Goal: Task Accomplishment & Management: Manage account settings

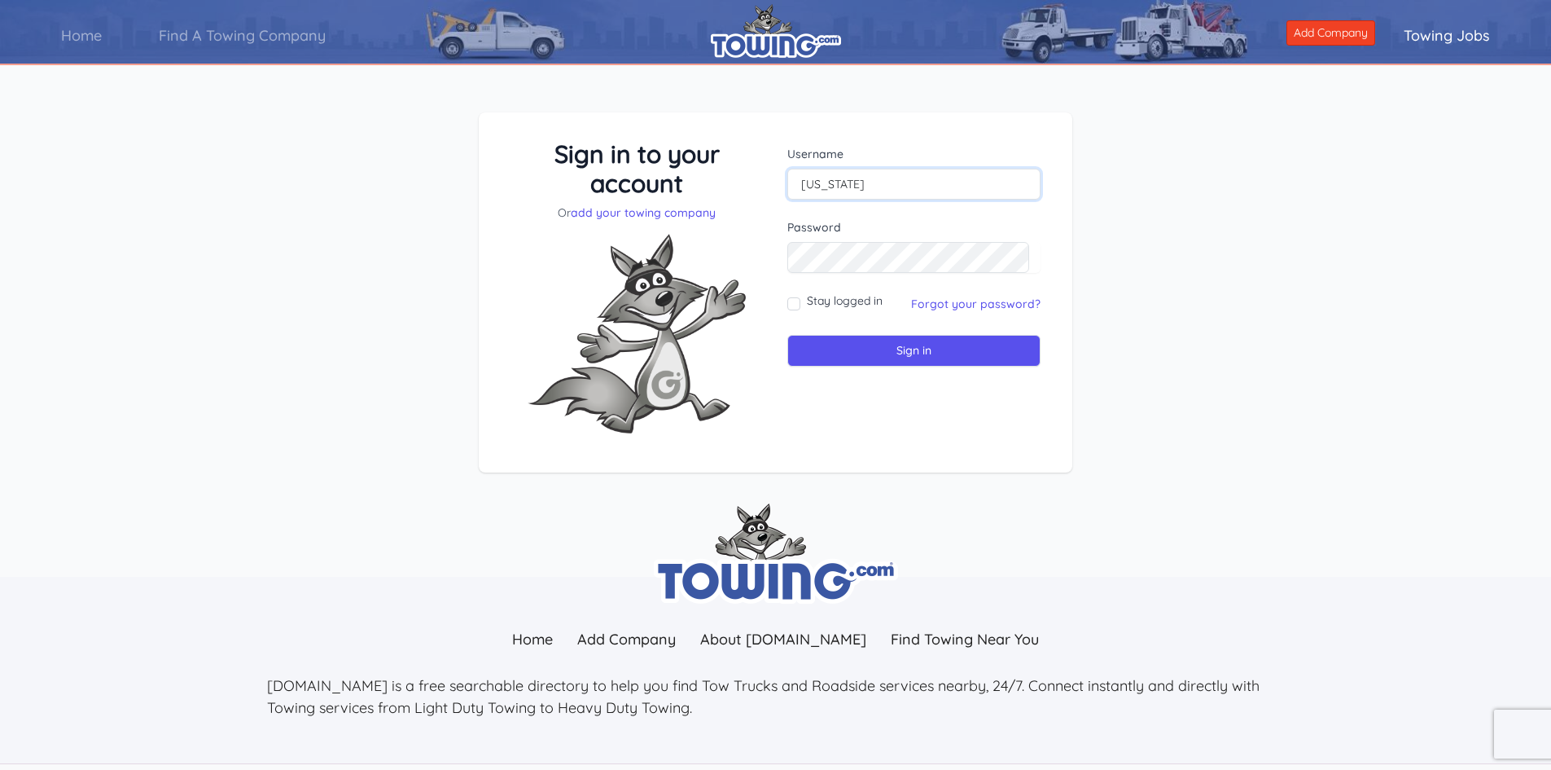
click at [930, 192] on input "[US_STATE]" at bounding box center [913, 184] width 253 height 31
type input "[EMAIL_ADDRESS][DOMAIN_NAME]"
click at [1002, 302] on link "Forgot your password?" at bounding box center [975, 303] width 129 height 15
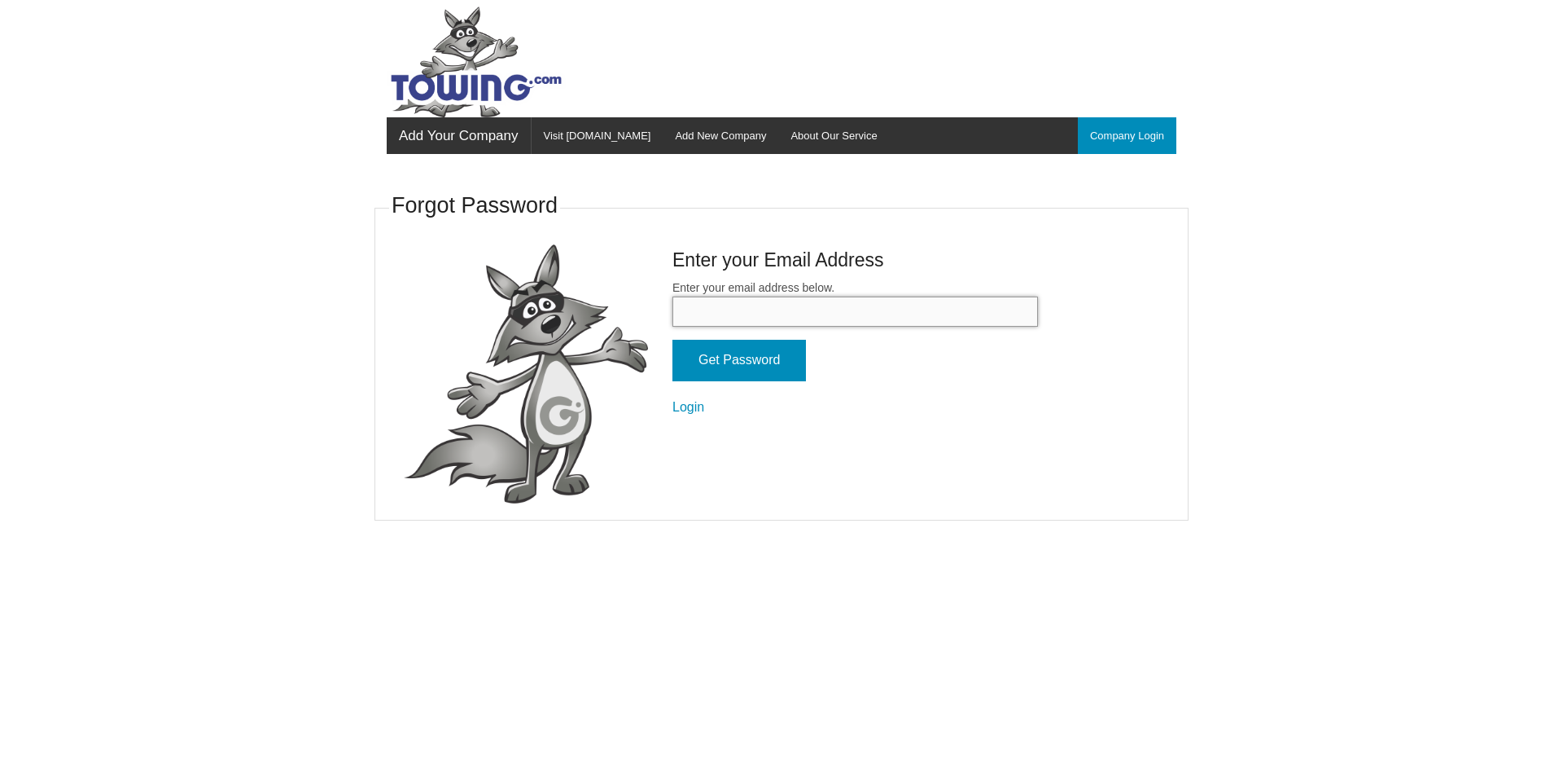
drag, startPoint x: 0, startPoint y: 0, endPoint x: 1001, endPoint y: 302, distance: 1045.4
click at [1001, 302] on input "Enter your email address below." at bounding box center [856, 311] width 366 height 30
type input "[EMAIL_ADDRESS][DOMAIN_NAME]"
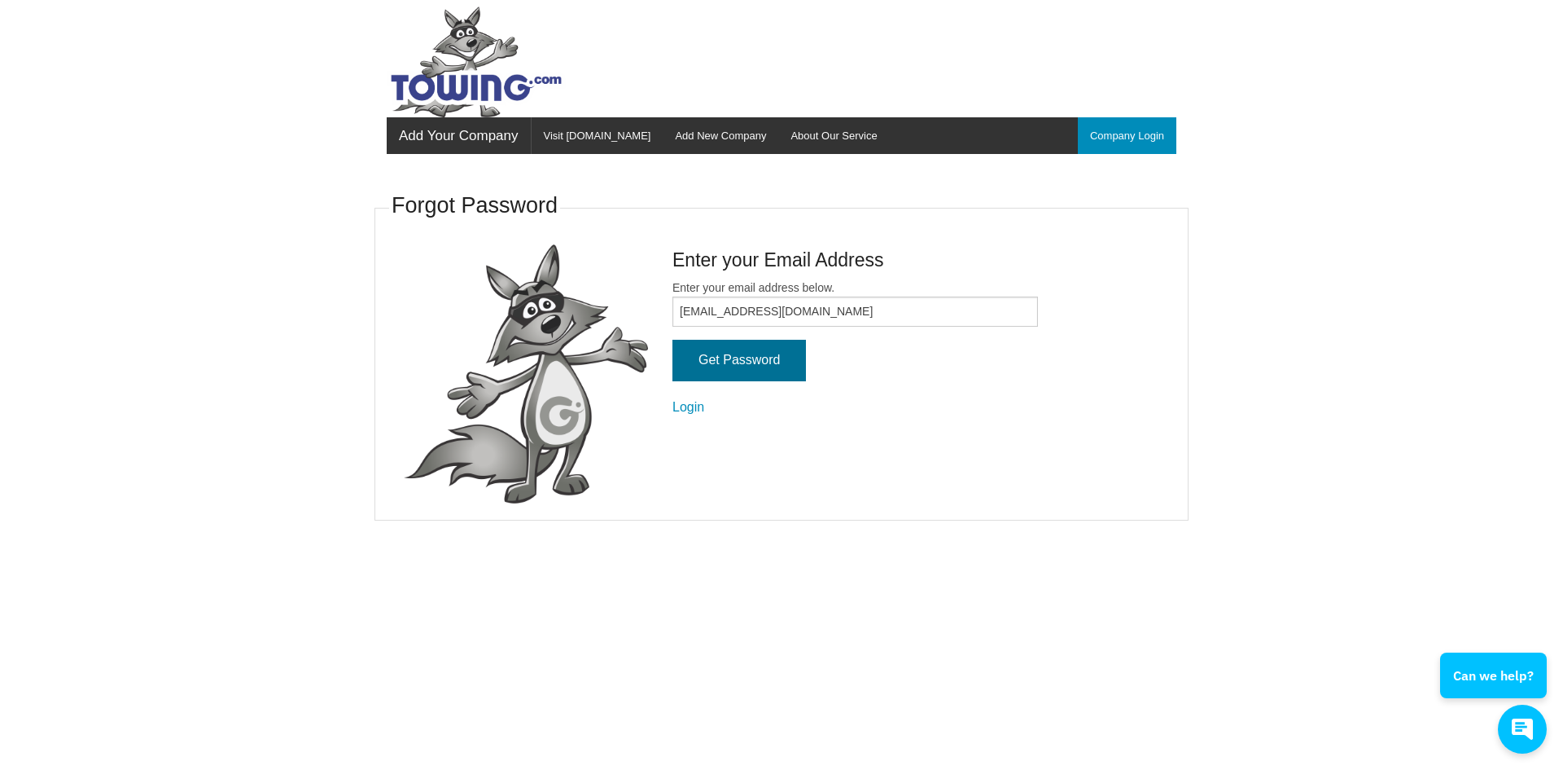
click at [761, 367] on input "Get Password" at bounding box center [740, 361] width 134 height 42
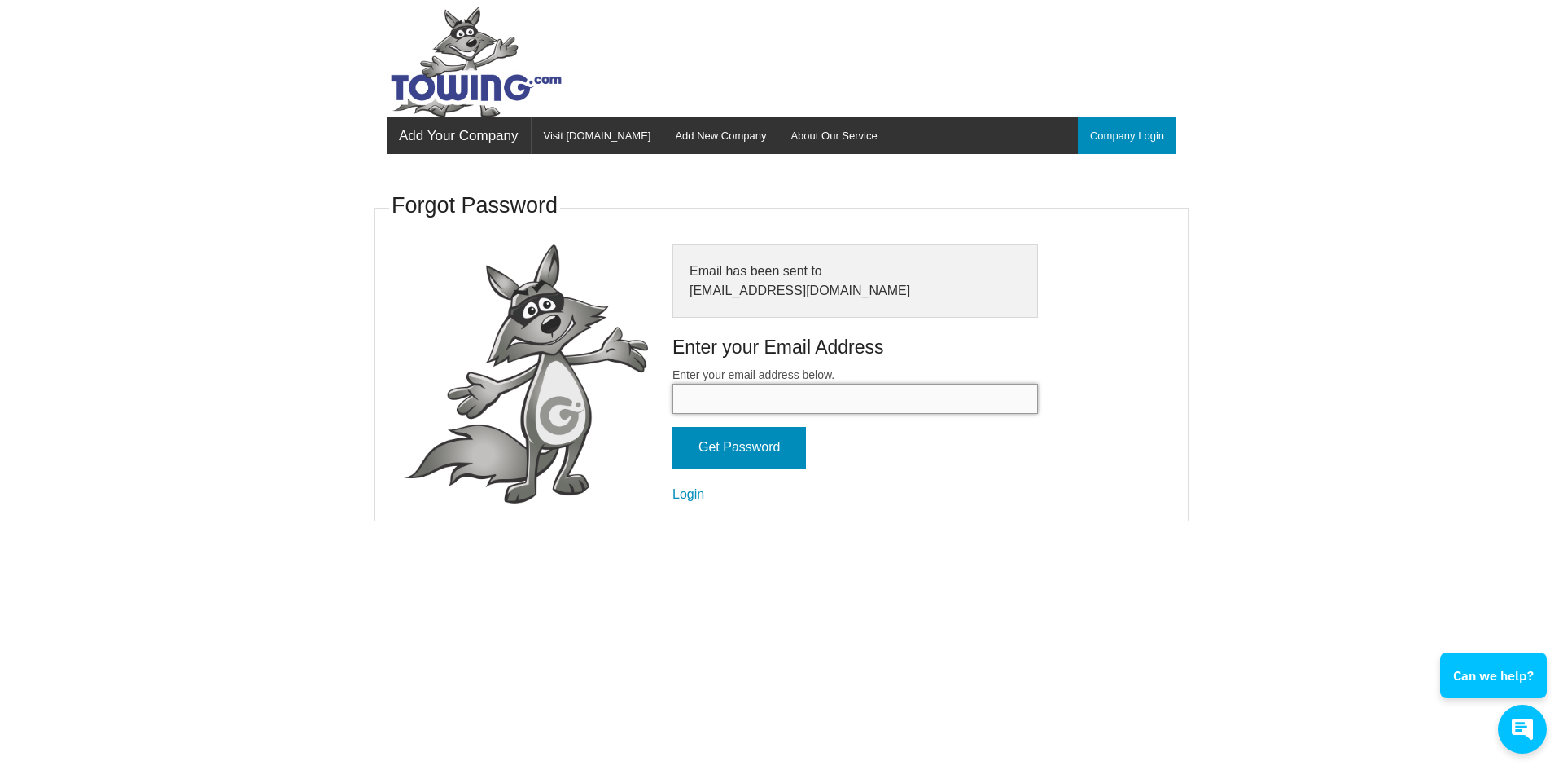
click at [847, 401] on input "Enter your email address below." at bounding box center [856, 399] width 366 height 30
type input "floridamobilerv@aol.com"
click at [688, 500] on link "Login" at bounding box center [689, 494] width 32 height 14
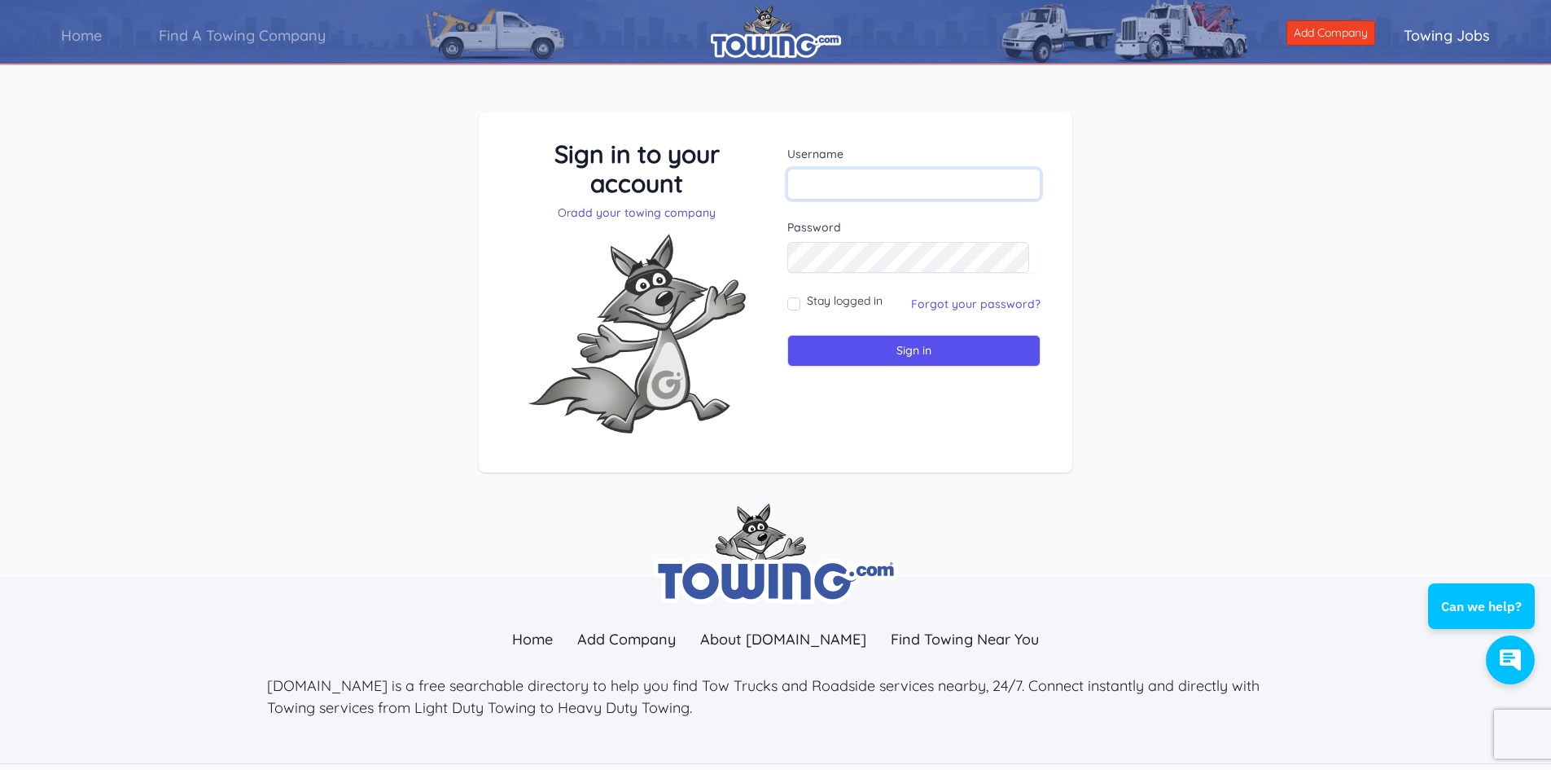
click at [820, 185] on input "text" at bounding box center [913, 184] width 253 height 31
type input "[EMAIL_ADDRESS][DOMAIN_NAME]"
click at [787, 335] on input "Sign in" at bounding box center [913, 351] width 253 height 32
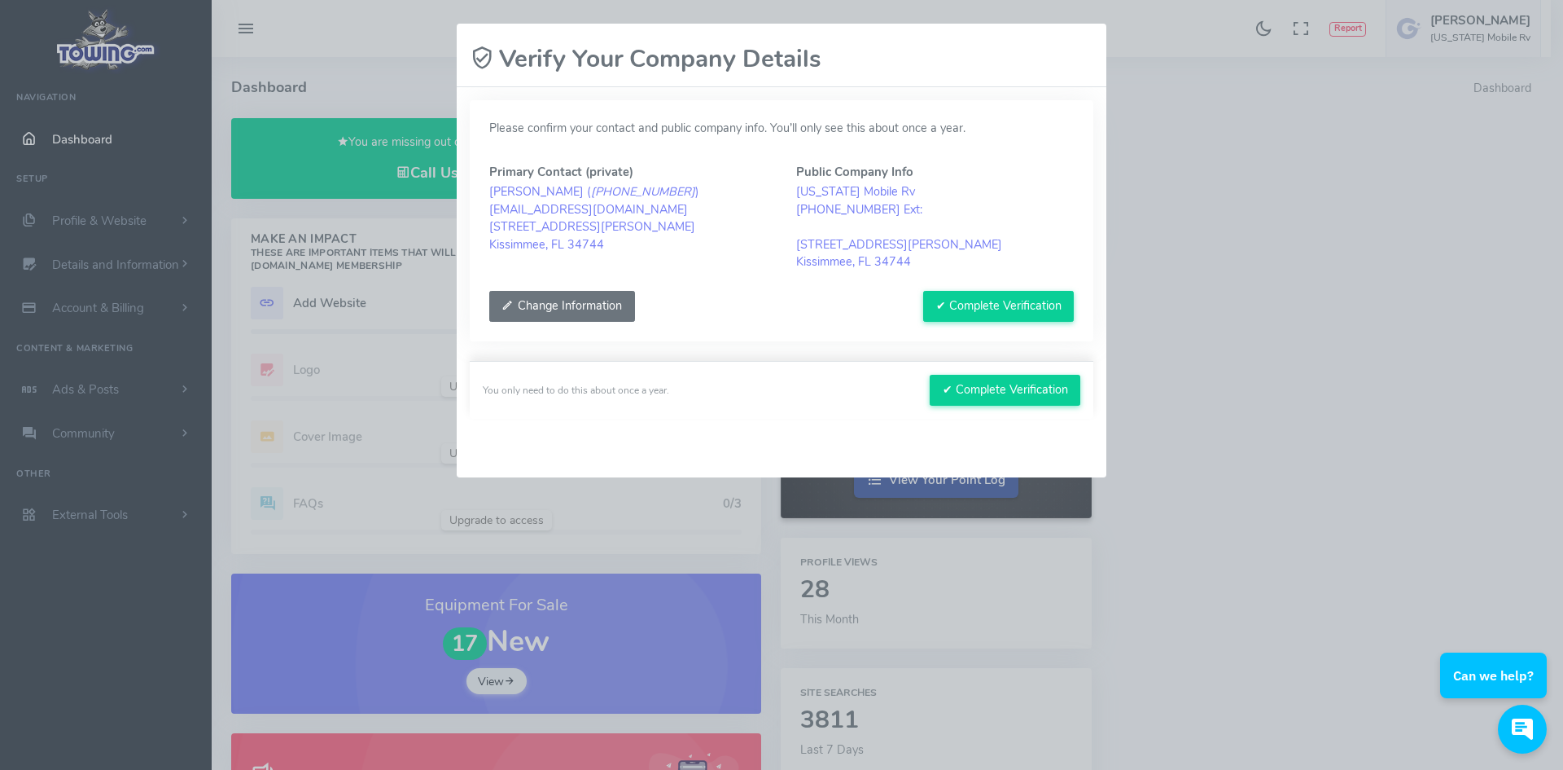
click at [594, 313] on button "Change Information" at bounding box center [562, 306] width 146 height 31
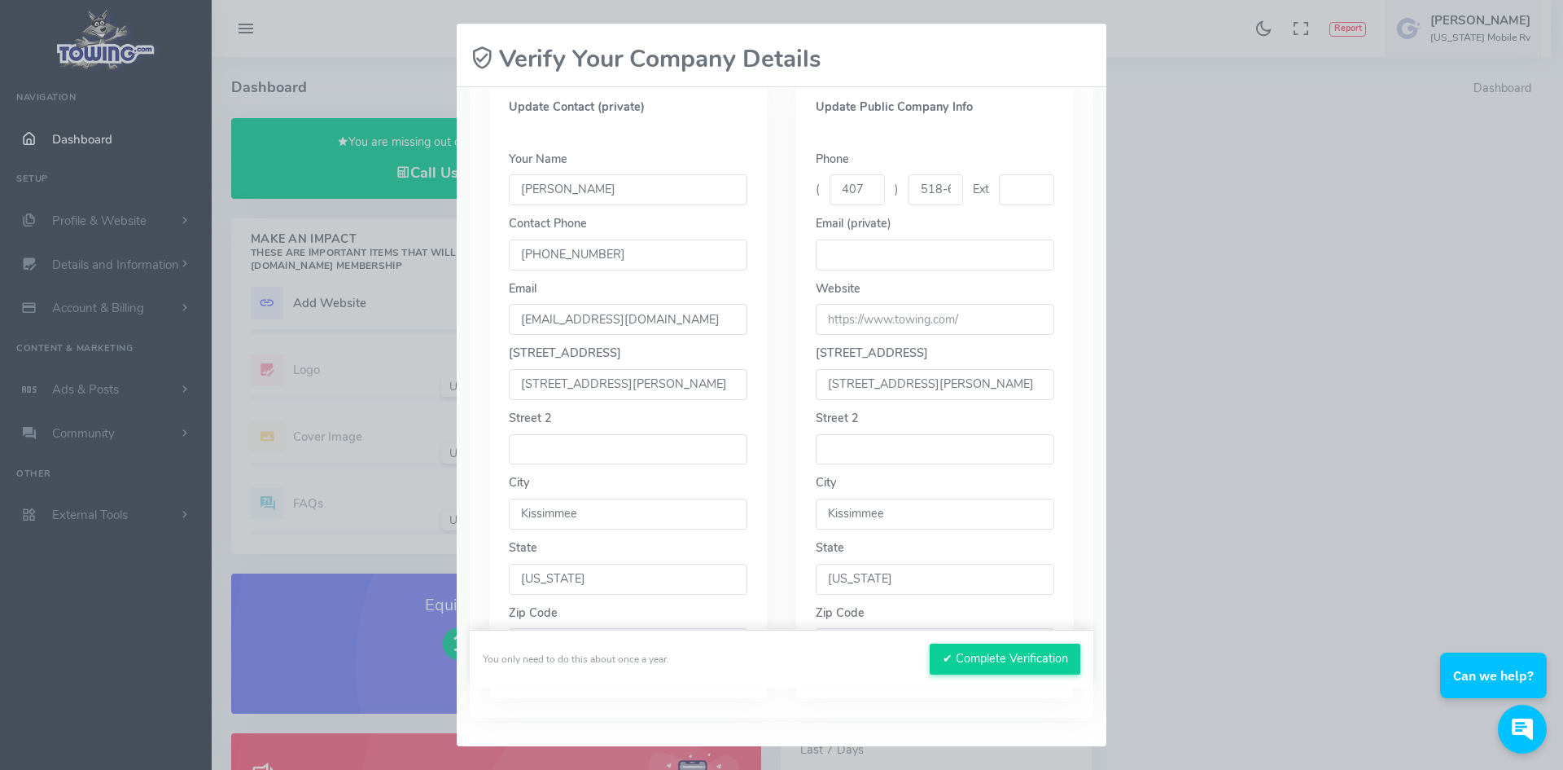
scroll to position [326, 0]
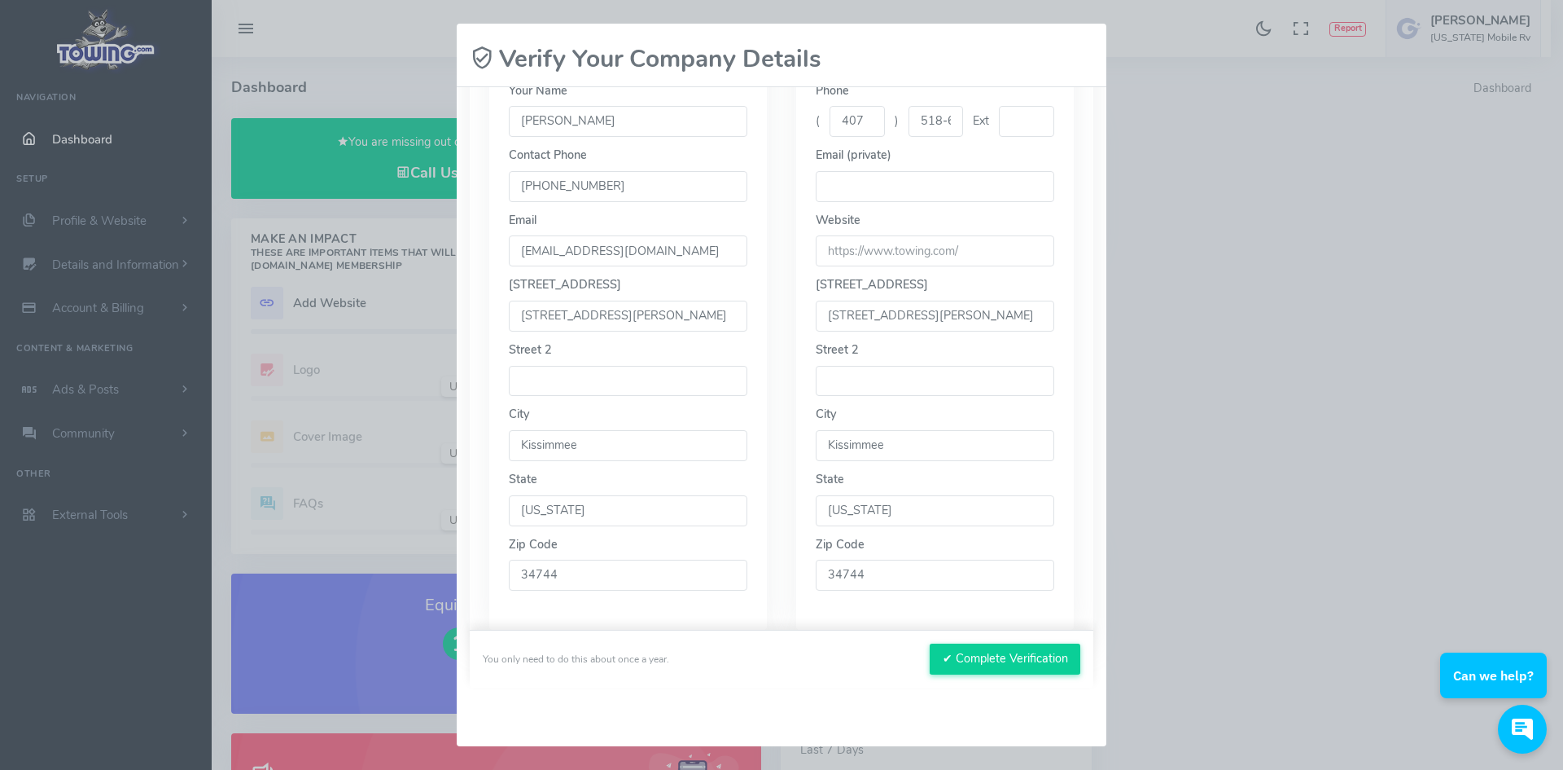
click at [722, 316] on input "2255 East Irlo Bronson Memorial Hwy" at bounding box center [628, 315] width 239 height 31
type input "2"
type input "2591 W Orange Blossom trail"
click at [1024, 313] on input "2255 East Irlo Bronson Memorial Hwy" at bounding box center [935, 315] width 239 height 31
type input "2"
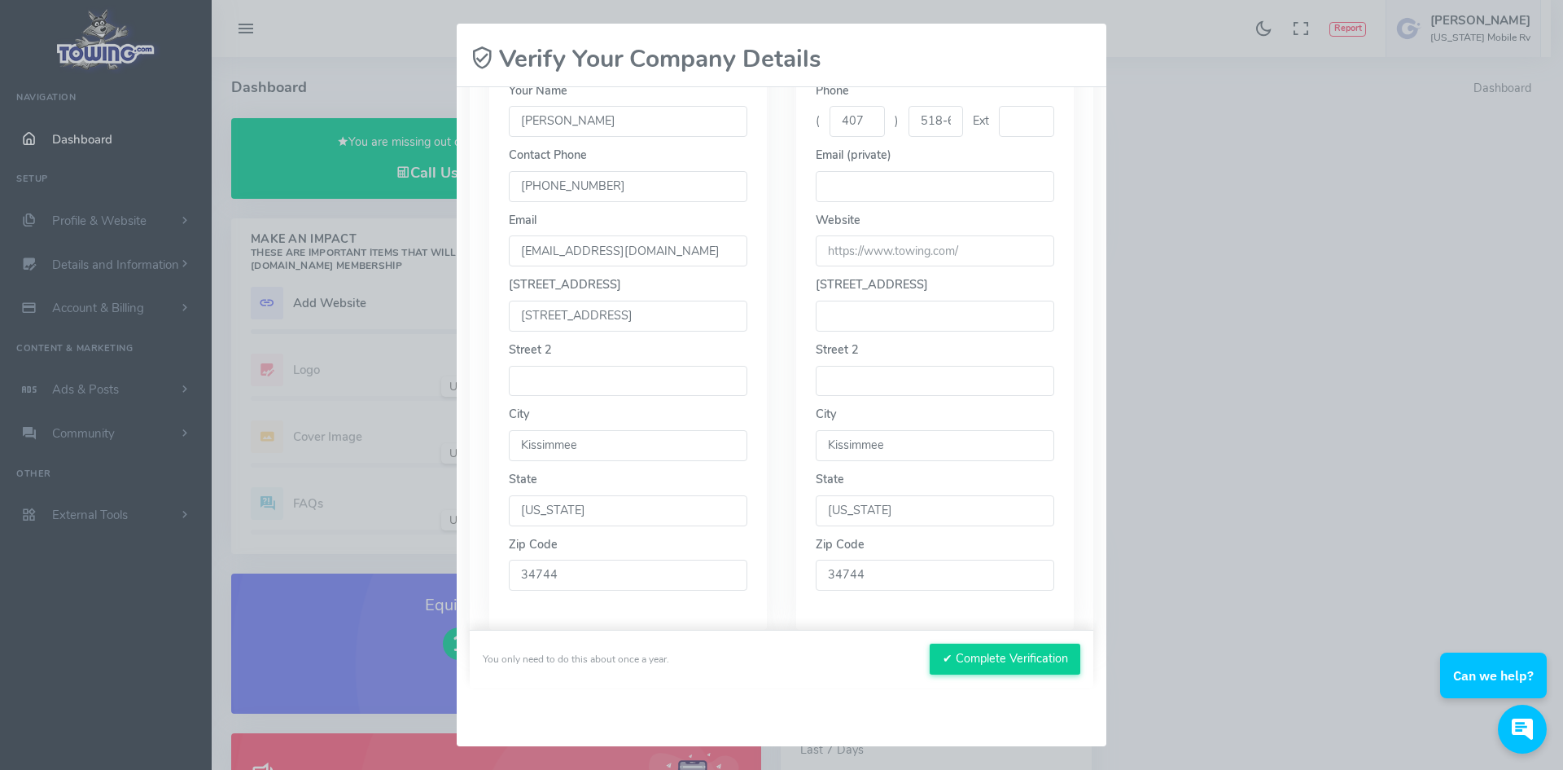
click at [619, 571] on input "34744" at bounding box center [628, 574] width 239 height 31
type input "3"
type input "32712"
click at [757, 567] on div "Your Name Lisa Contact Phone 407-518-6739 Email FloridaMobileRV@aol.com Street …" at bounding box center [628, 347] width 278 height 568
click at [910, 572] on input "34744" at bounding box center [935, 574] width 239 height 31
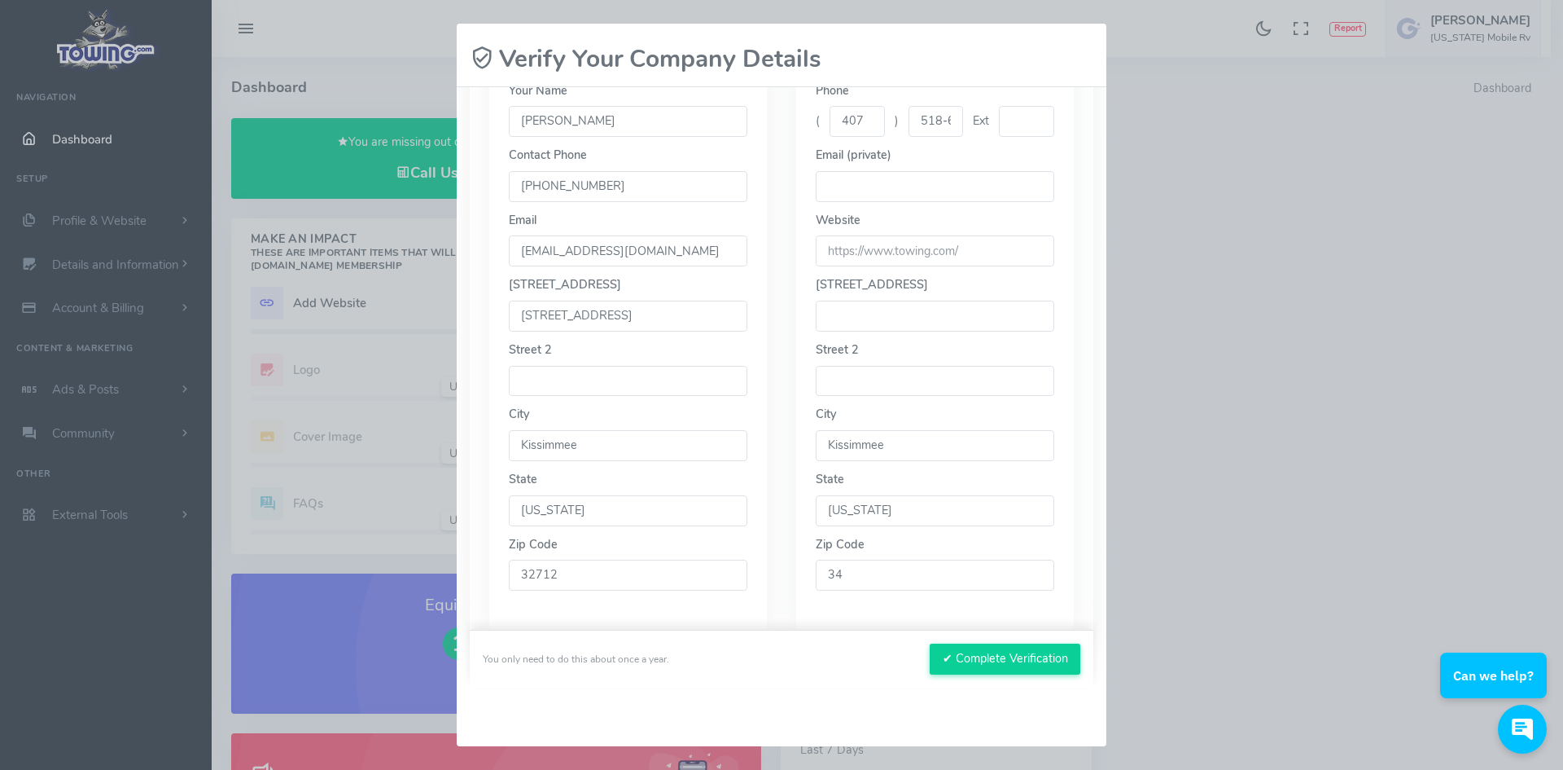
type input "3"
click at [903, 445] on input "Kissimmee" at bounding box center [935, 445] width 239 height 31
type input "K"
click at [1004, 663] on button "✔ Complete Verification" at bounding box center [1005, 658] width 151 height 31
click at [1005, 663] on button "✔ Complete Verification" at bounding box center [1005, 658] width 151 height 31
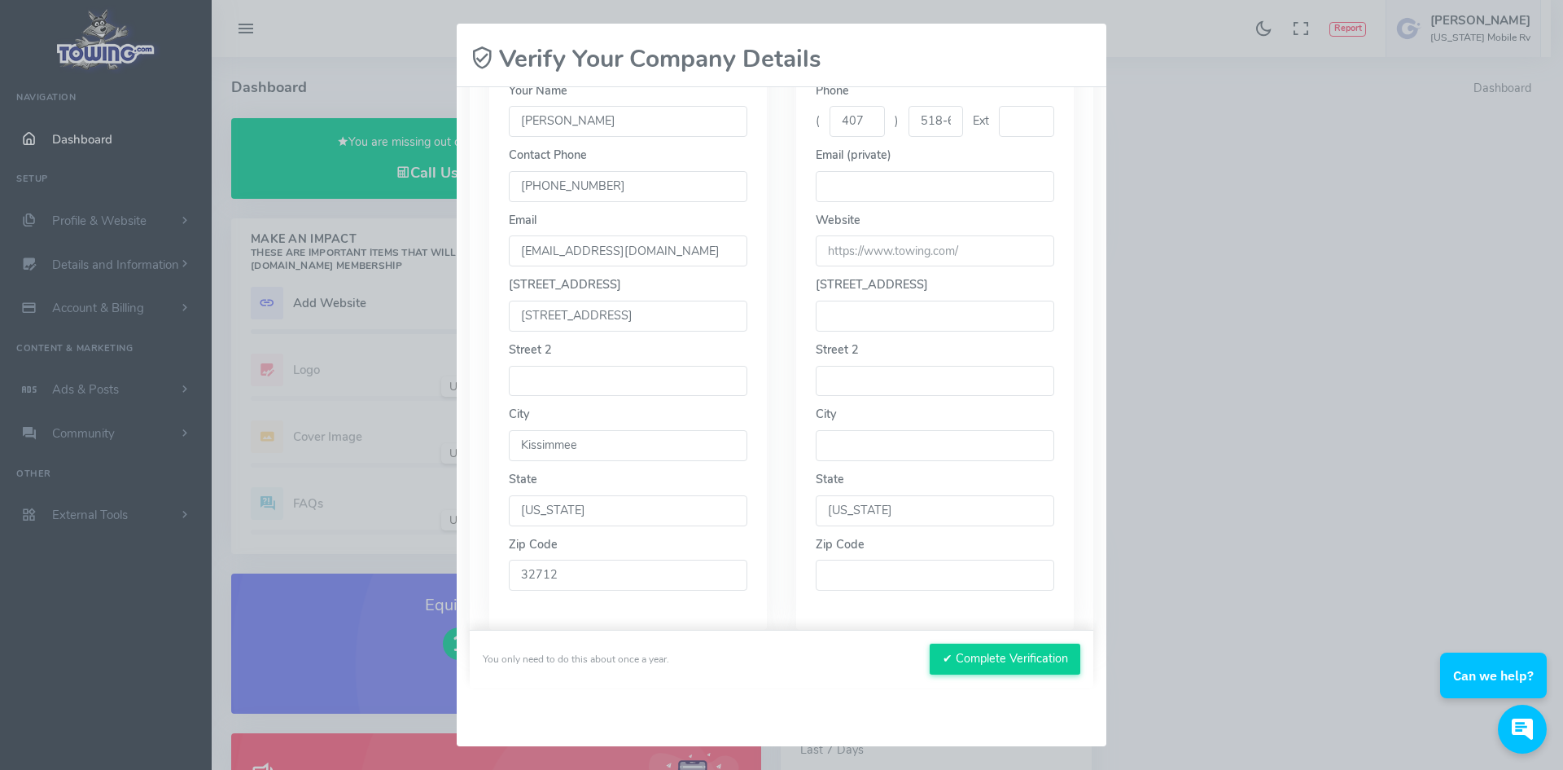
click at [980, 314] on input "text" at bounding box center [935, 315] width 239 height 31
type input "2591 W Orange Blossom trail"
click at [586, 444] on input "Kissimmee" at bounding box center [628, 445] width 239 height 31
type input "K"
type input "Apopka"
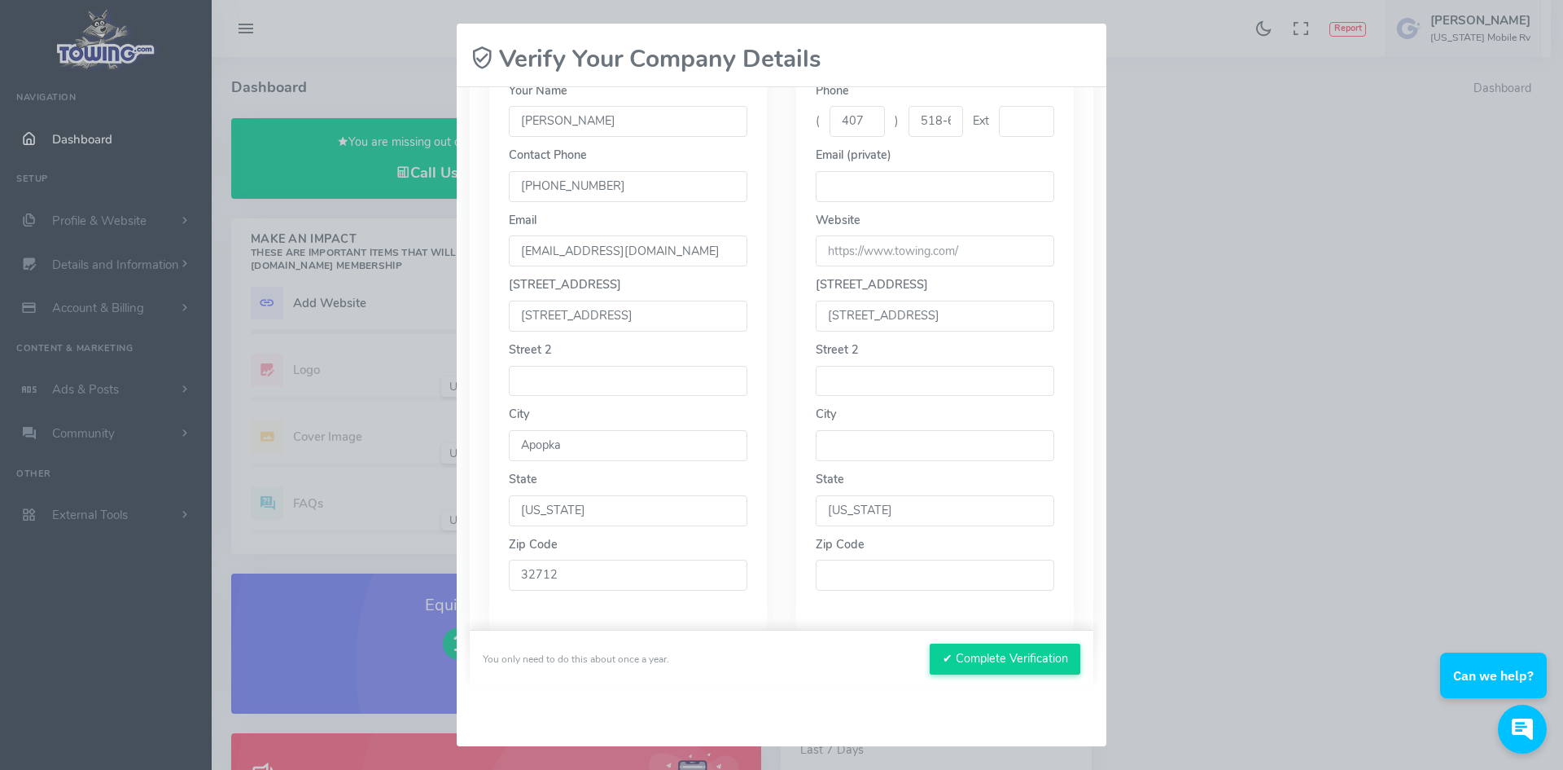
click at [837, 445] on input "text" at bounding box center [935, 445] width 239 height 31
type input "Apopka"
click at [972, 577] on input "text" at bounding box center [935, 574] width 239 height 31
type input "32712"
click at [986, 662] on button "✔ Complete Verification" at bounding box center [1005, 658] width 151 height 31
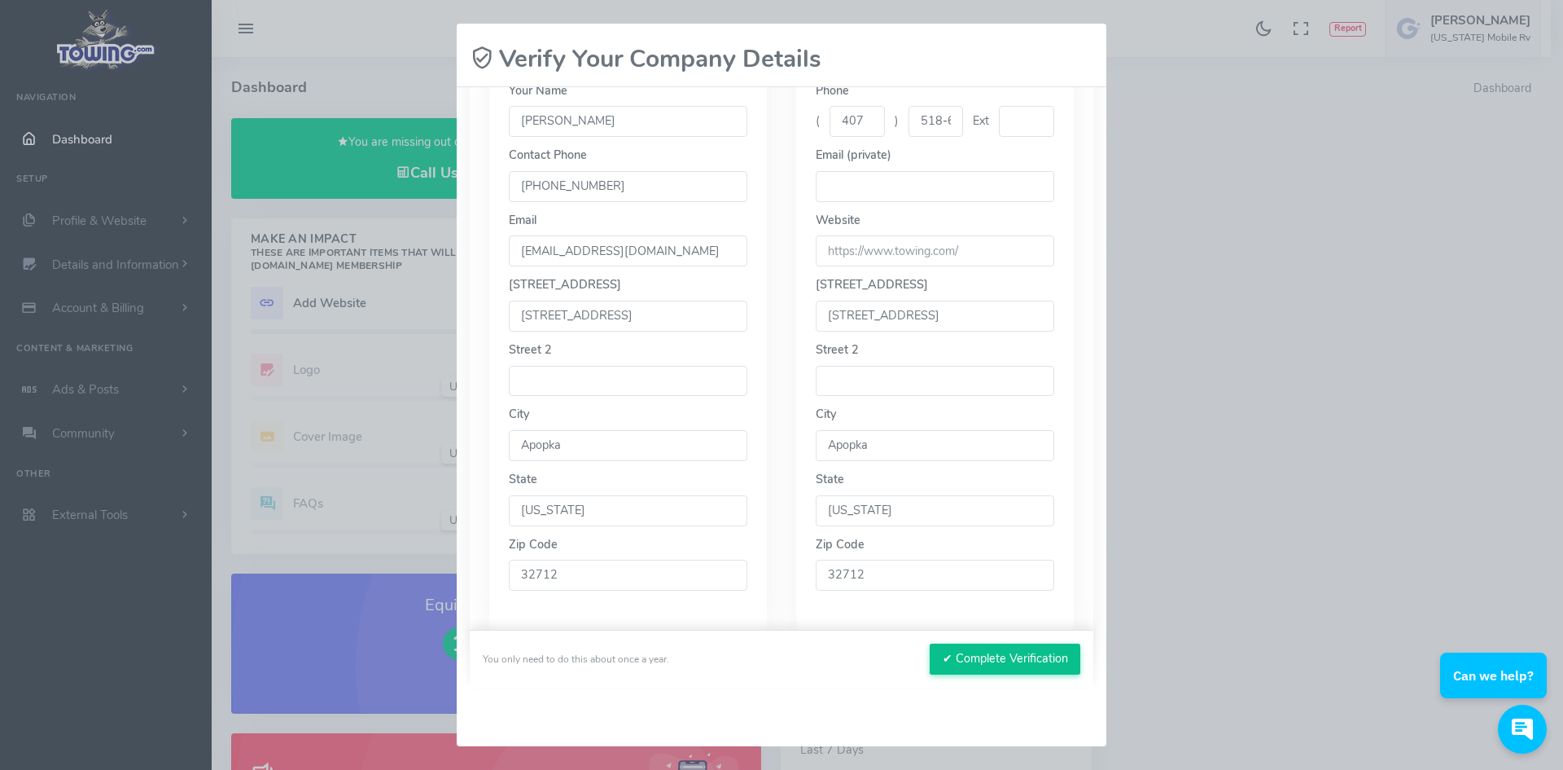
click at [987, 661] on button "✔ Complete Verification" at bounding box center [1005, 658] width 151 height 31
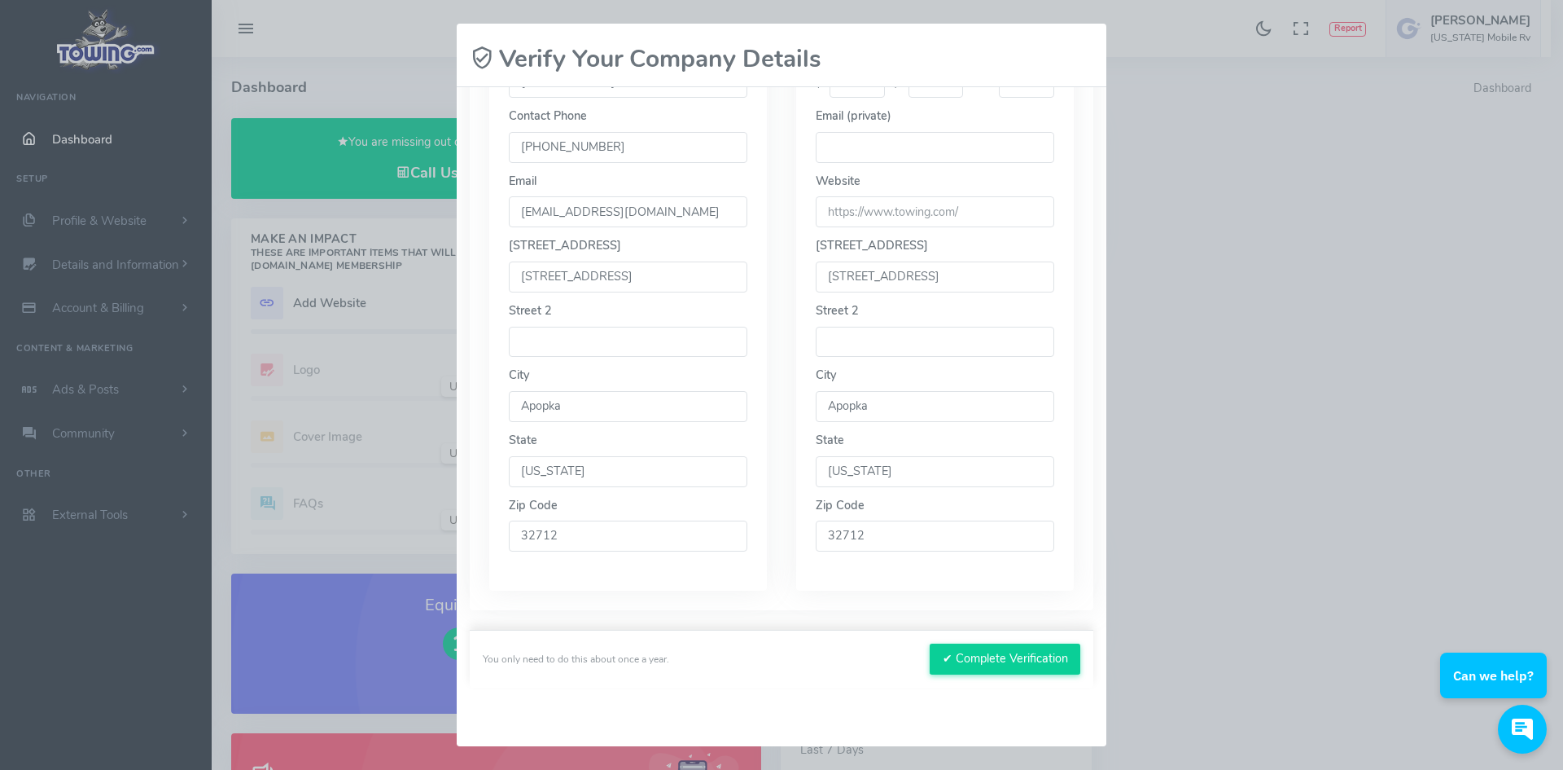
click at [1210, 440] on div "Please wait, submitting data... Verify Your Company Details Please confirm your…" at bounding box center [781, 385] width 1563 height 770
click at [342, 628] on div "Please wait, submitting data... Verify Your Company Details Please confirm your…" at bounding box center [781, 385] width 1563 height 770
click at [485, 55] on icon at bounding box center [482, 58] width 24 height 33
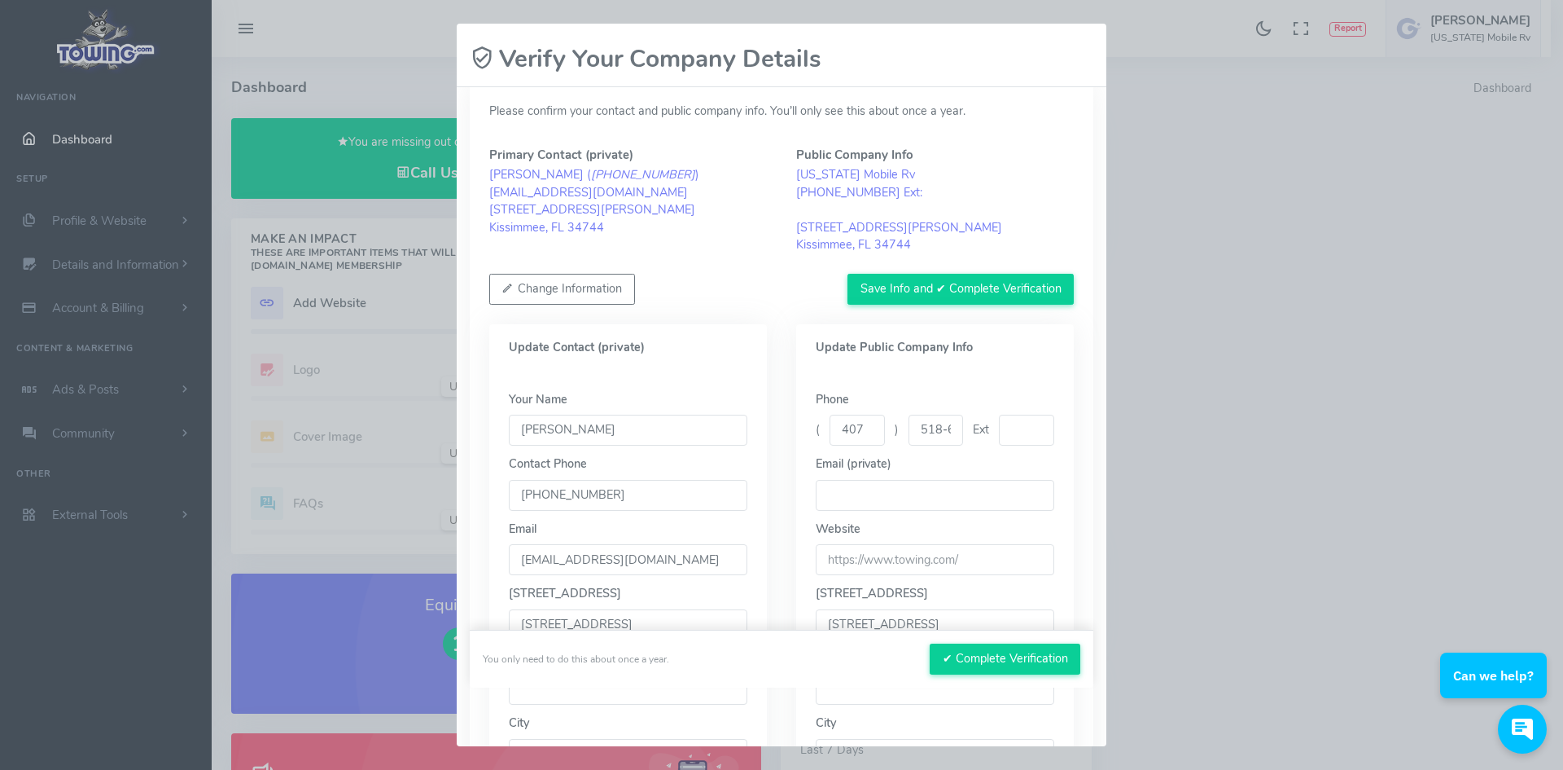
scroll to position [7, 0]
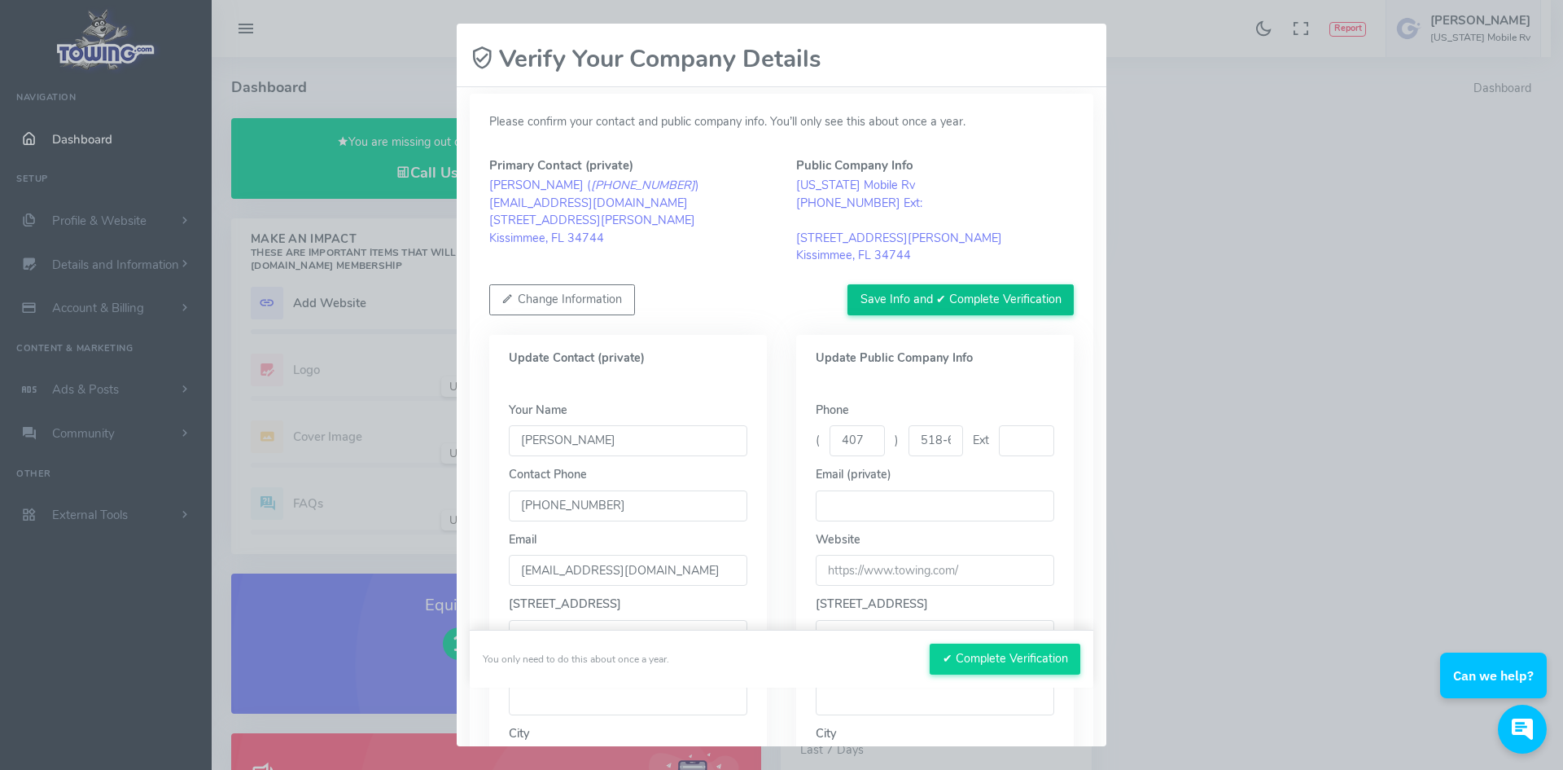
click at [969, 304] on button "Save Info and ✔ Complete Verification" at bounding box center [961, 299] width 226 height 31
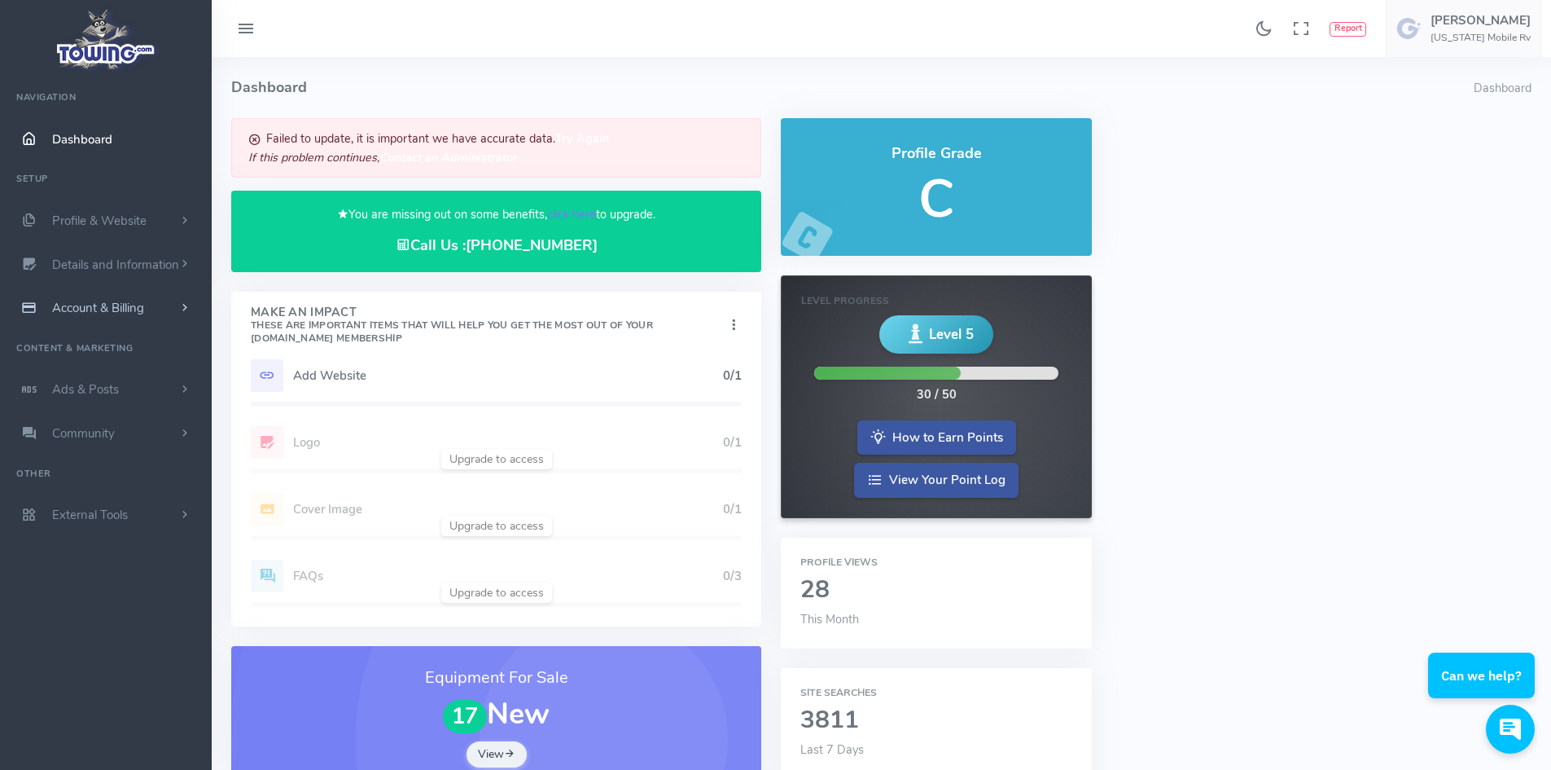
click at [138, 314] on span "Account & Billing" at bounding box center [98, 308] width 92 height 16
click at [158, 264] on span "Details and Information" at bounding box center [115, 265] width 127 height 16
click at [130, 358] on link "Company Information" at bounding box center [126, 361] width 171 height 33
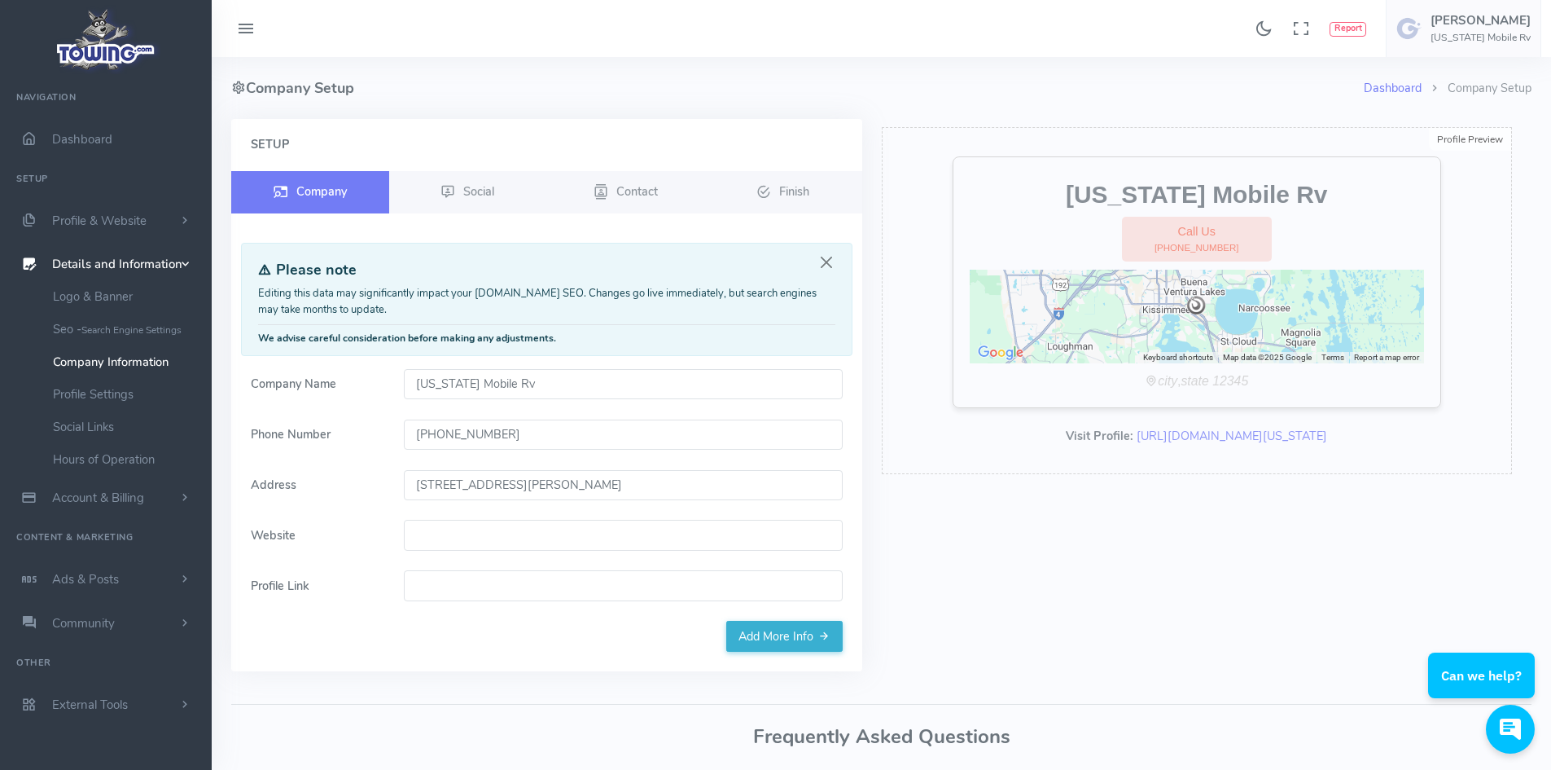
click at [783, 477] on input "2255 East Irlo Bronson Memorial Hwy Kissimmee, FL 34744 USA" at bounding box center [623, 485] width 439 height 31
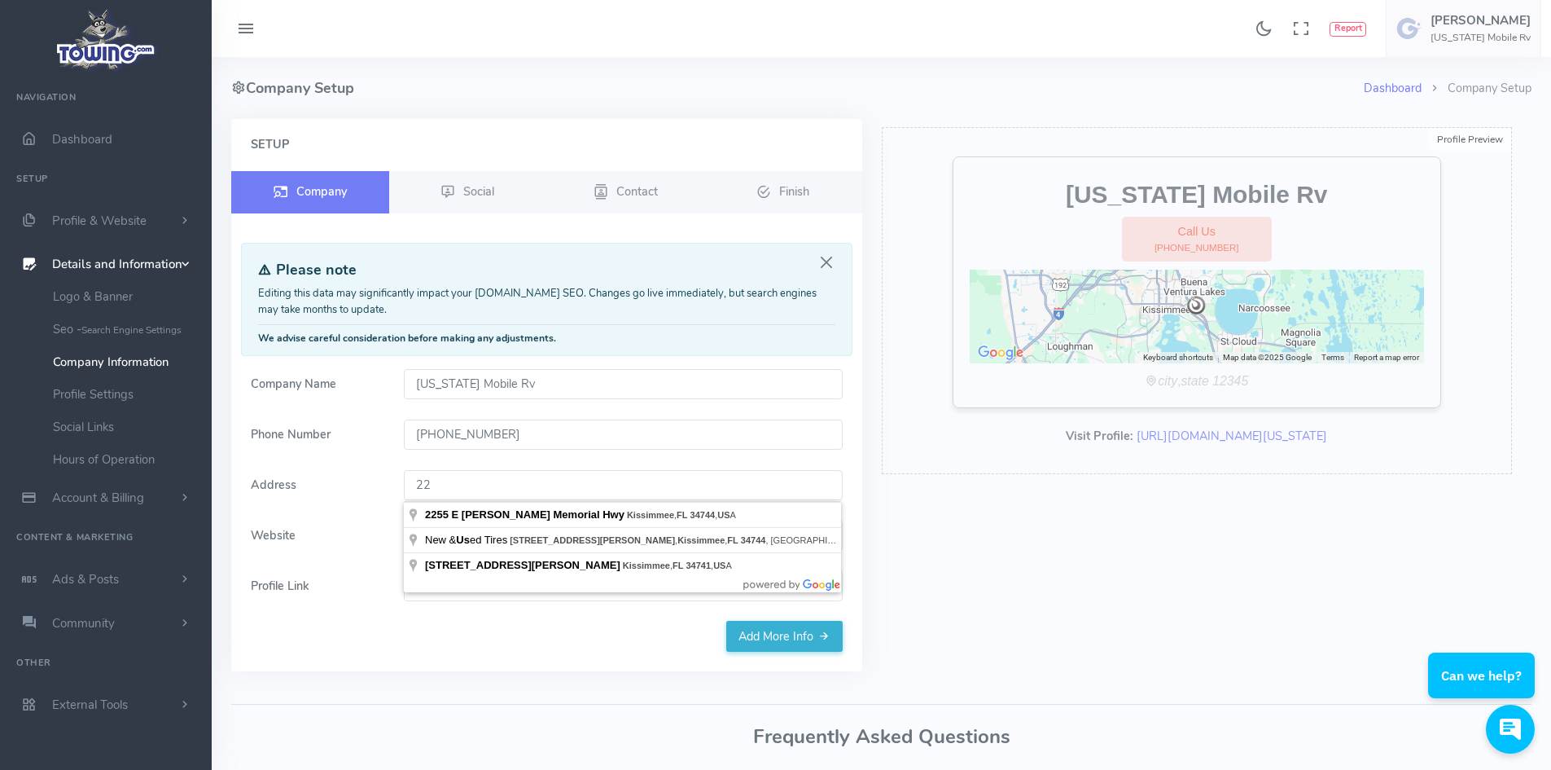
type input "2"
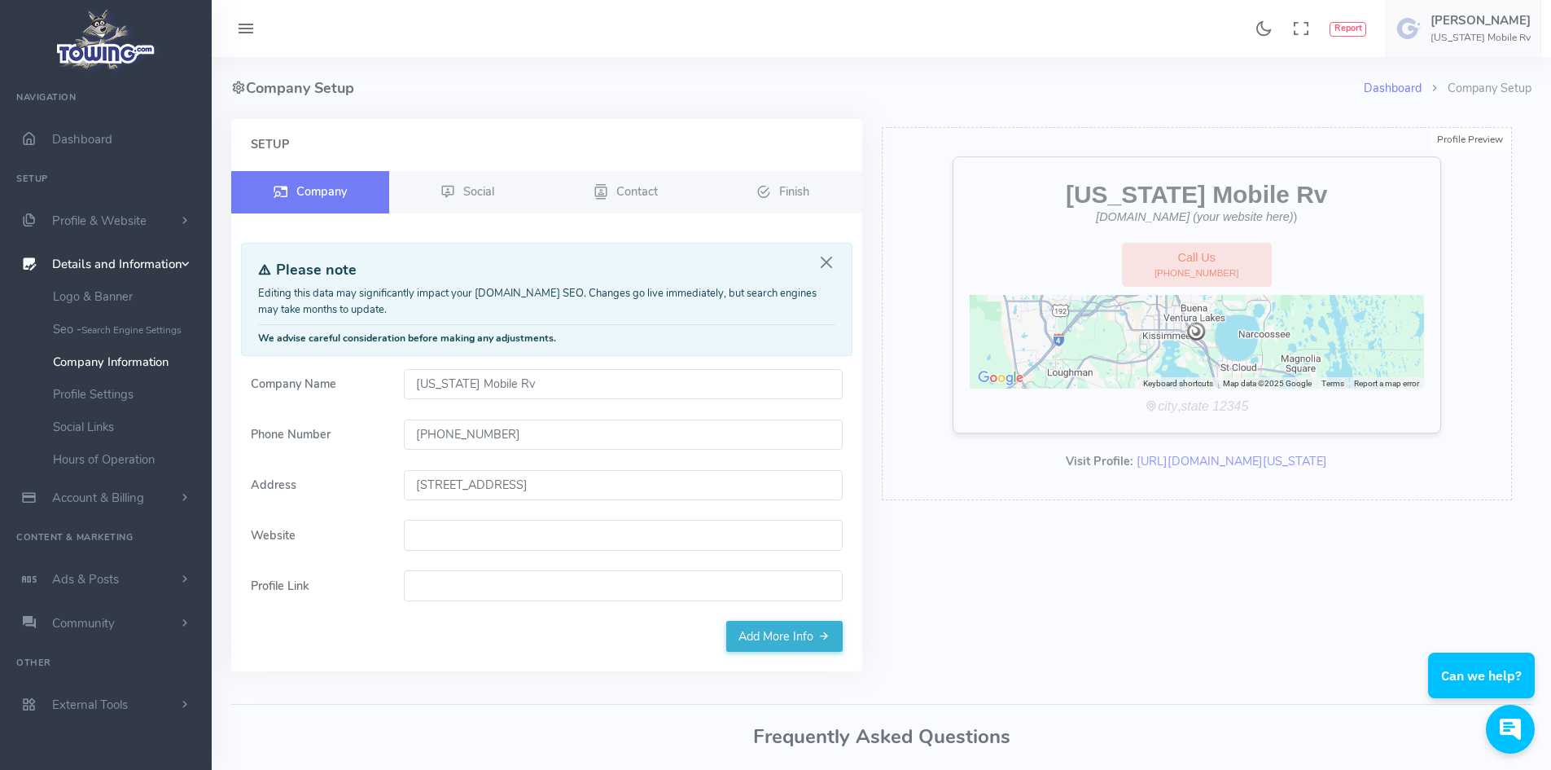
type input "2591 W Orange Blossom Trail, Apopka, FL 32712, USA"
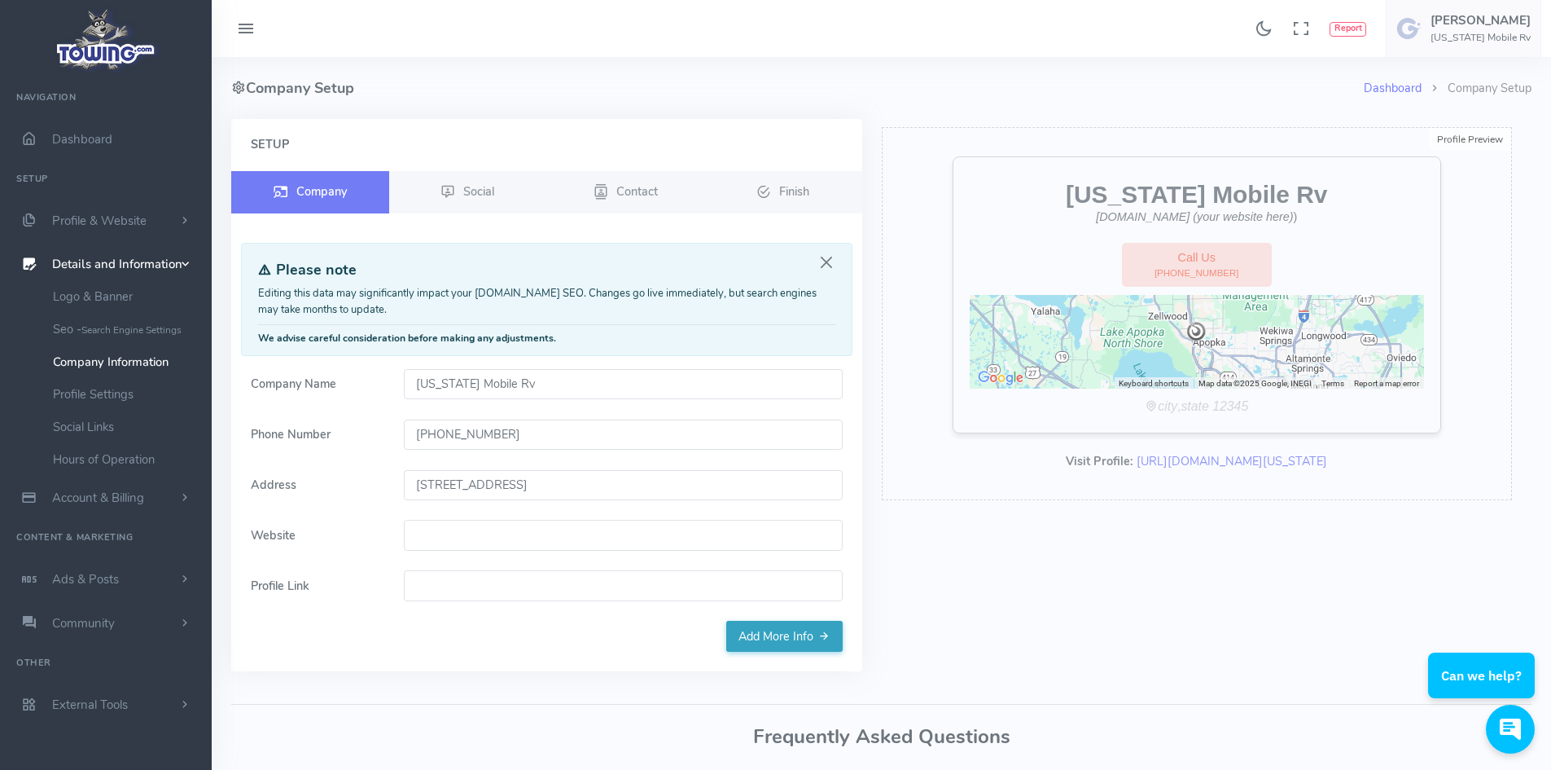
click at [798, 647] on link "Add More Info" at bounding box center [784, 635] width 116 height 31
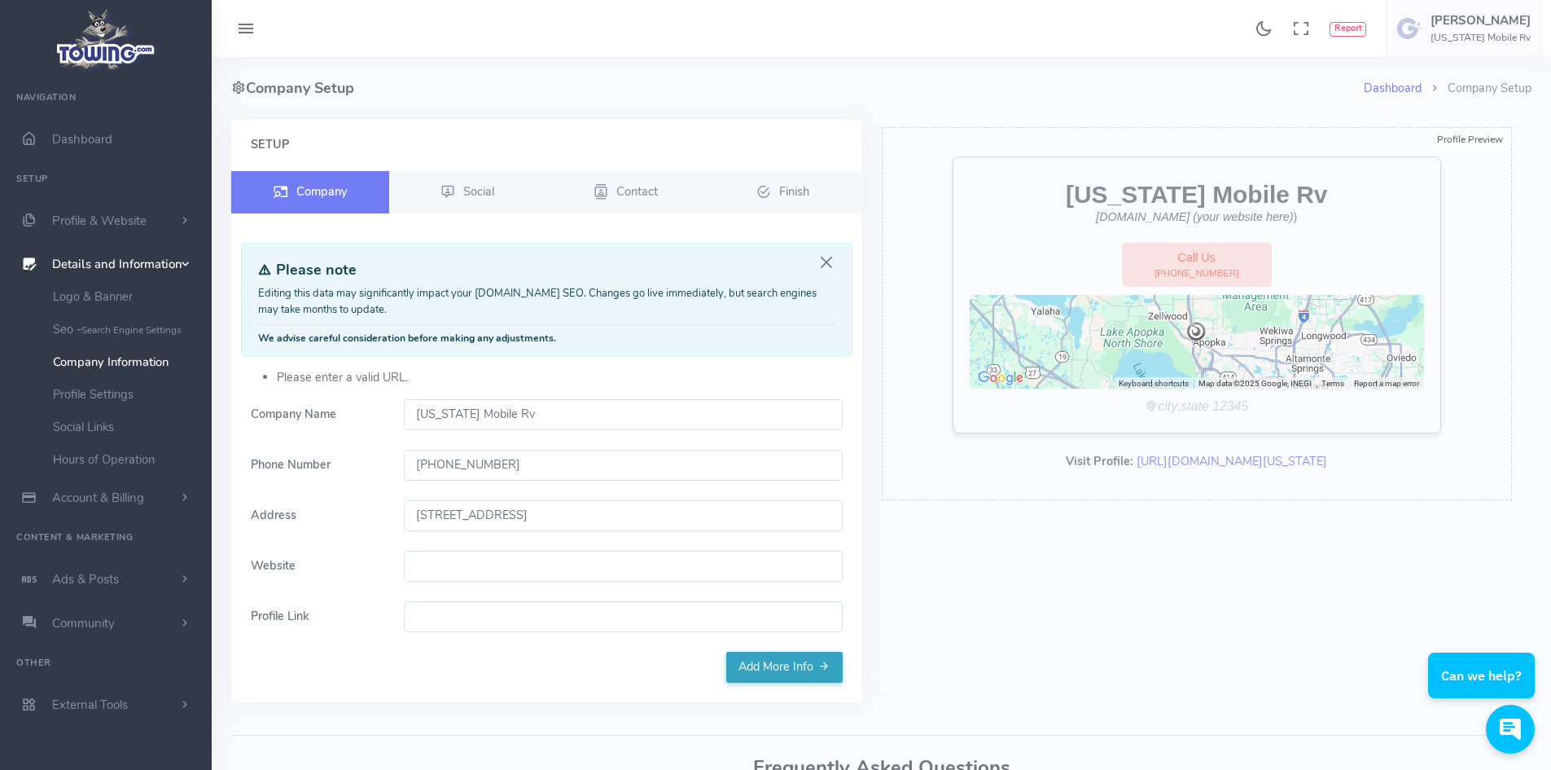
click at [801, 669] on link "Add More Info" at bounding box center [784, 666] width 116 height 31
click at [801, 668] on link "Add More Info" at bounding box center [784, 666] width 116 height 31
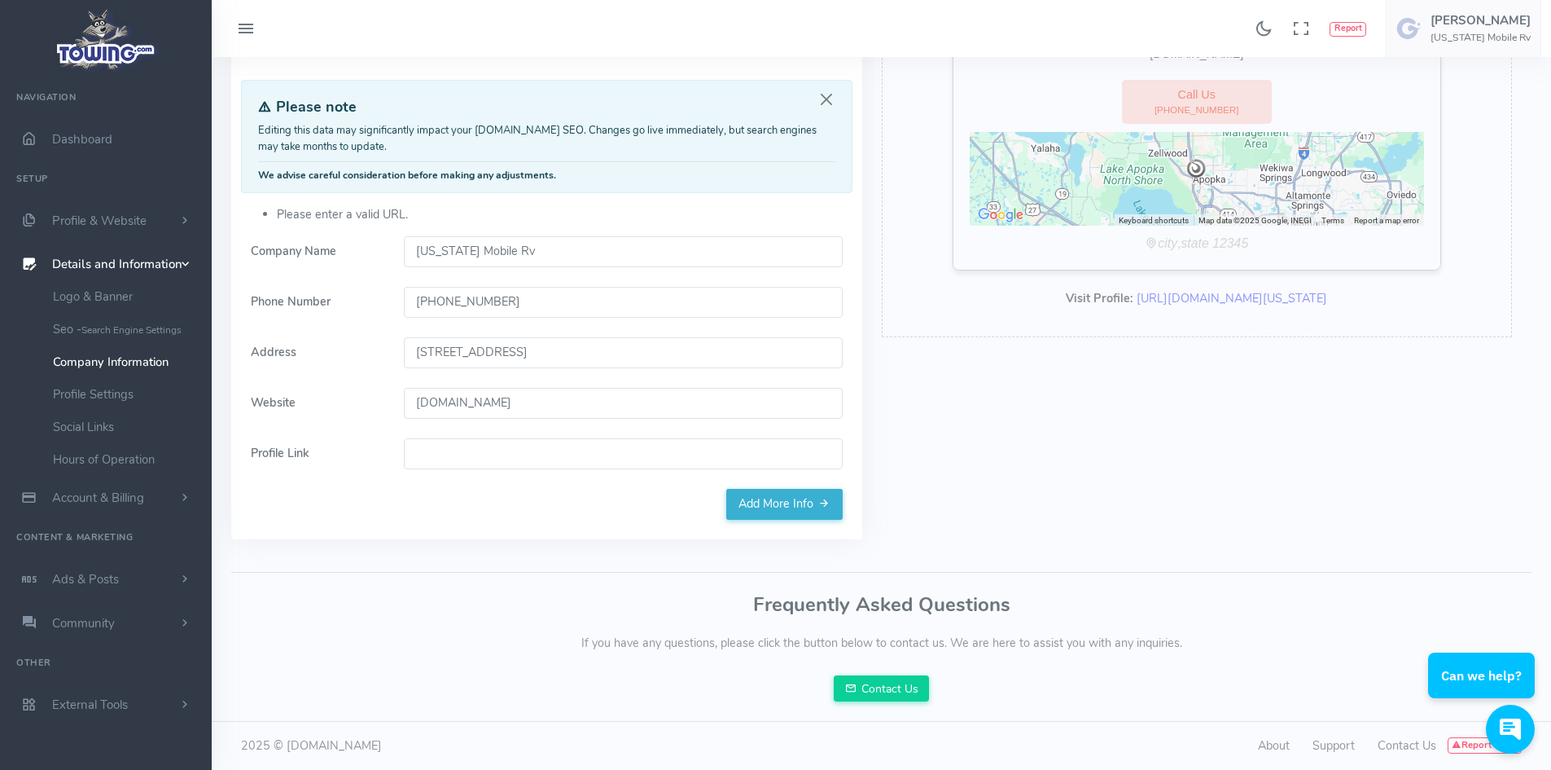
type input "www.floridamobilerv.com"
click at [524, 503] on div "Setup Company Social Contact Finish" at bounding box center [546, 247] width 631 height 583
click at [779, 495] on link "Add More Info" at bounding box center [784, 504] width 116 height 31
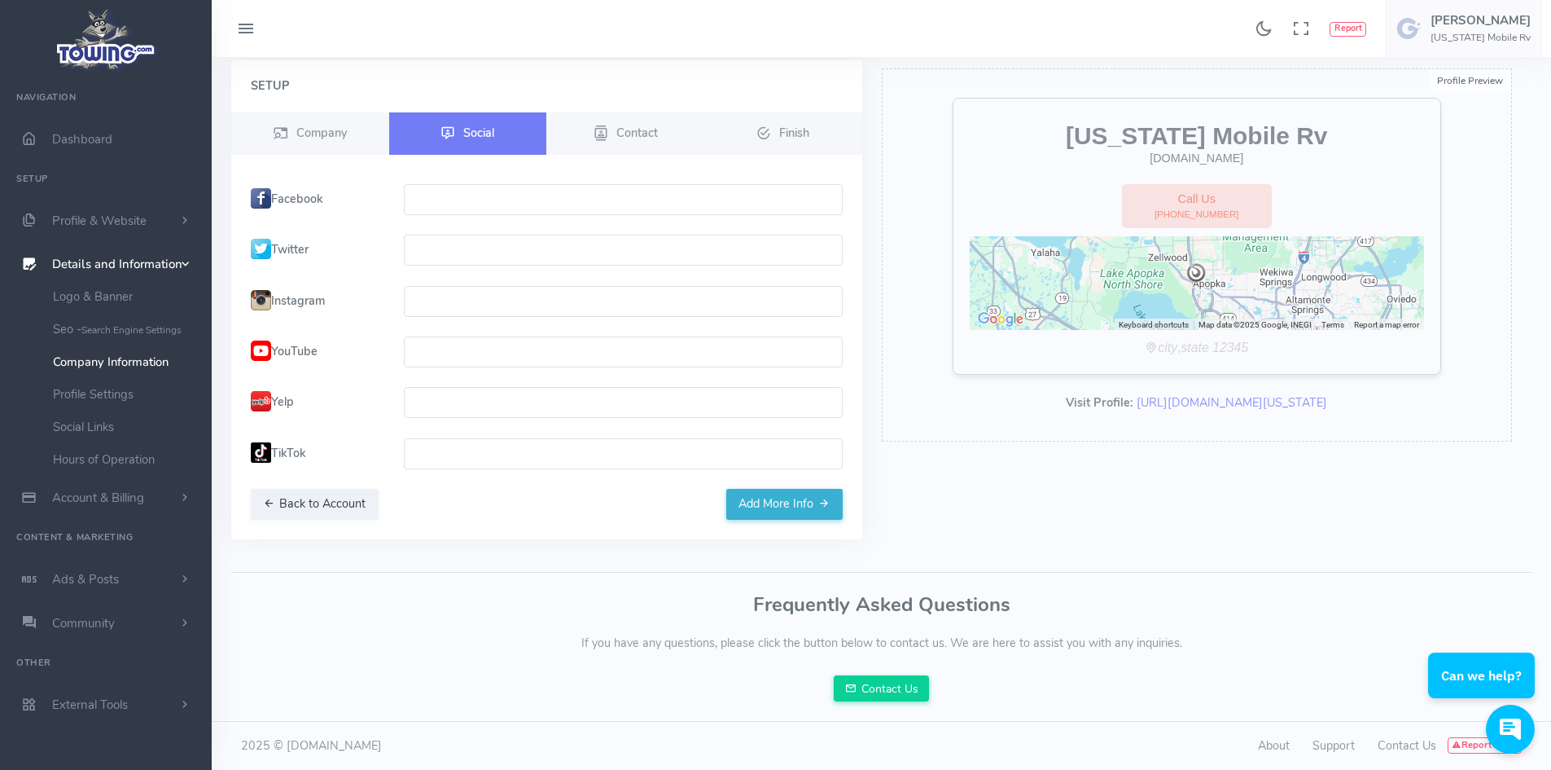
click at [779, 495] on button "Add More Info" at bounding box center [784, 504] width 116 height 31
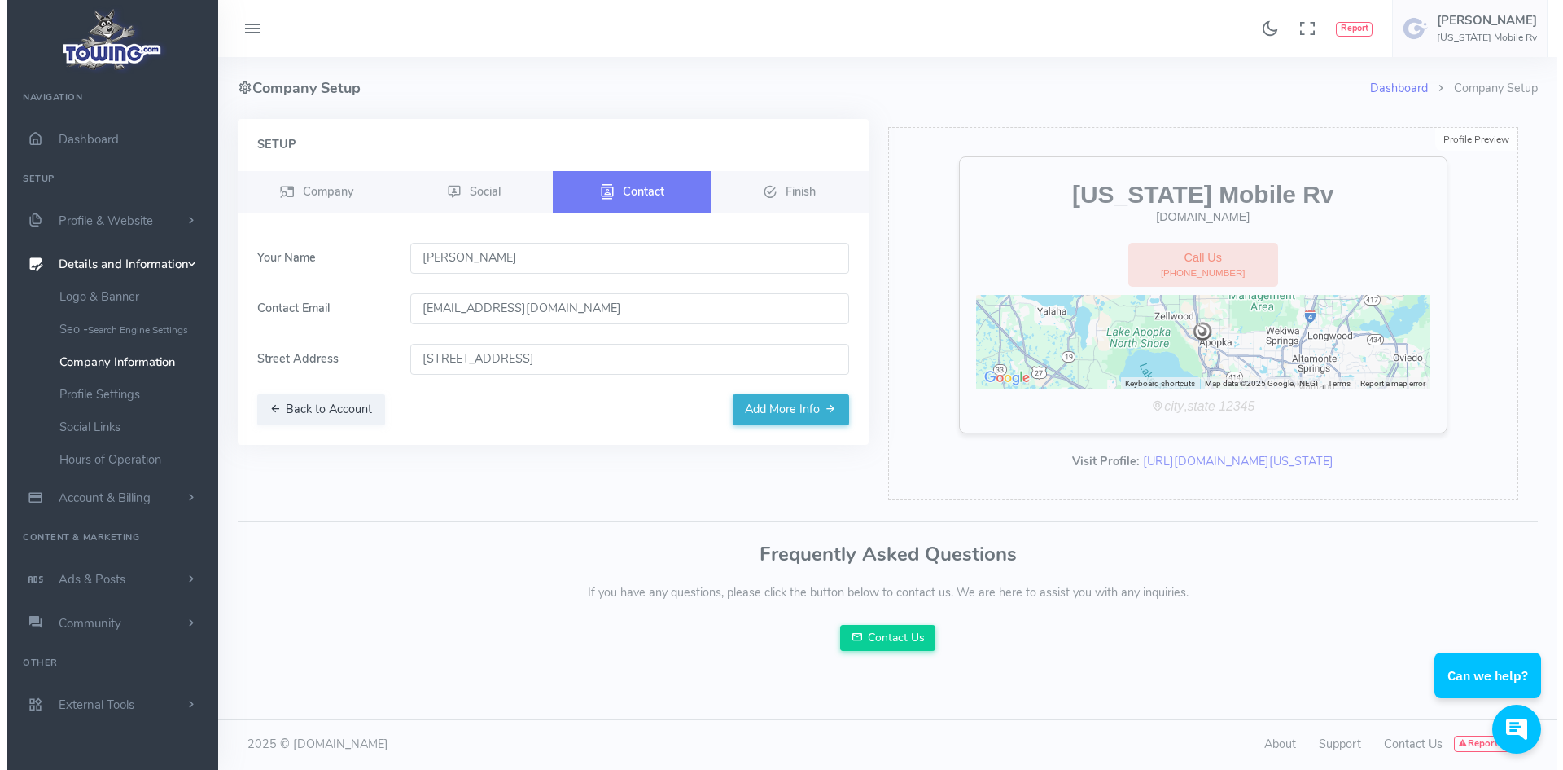
scroll to position [0, 0]
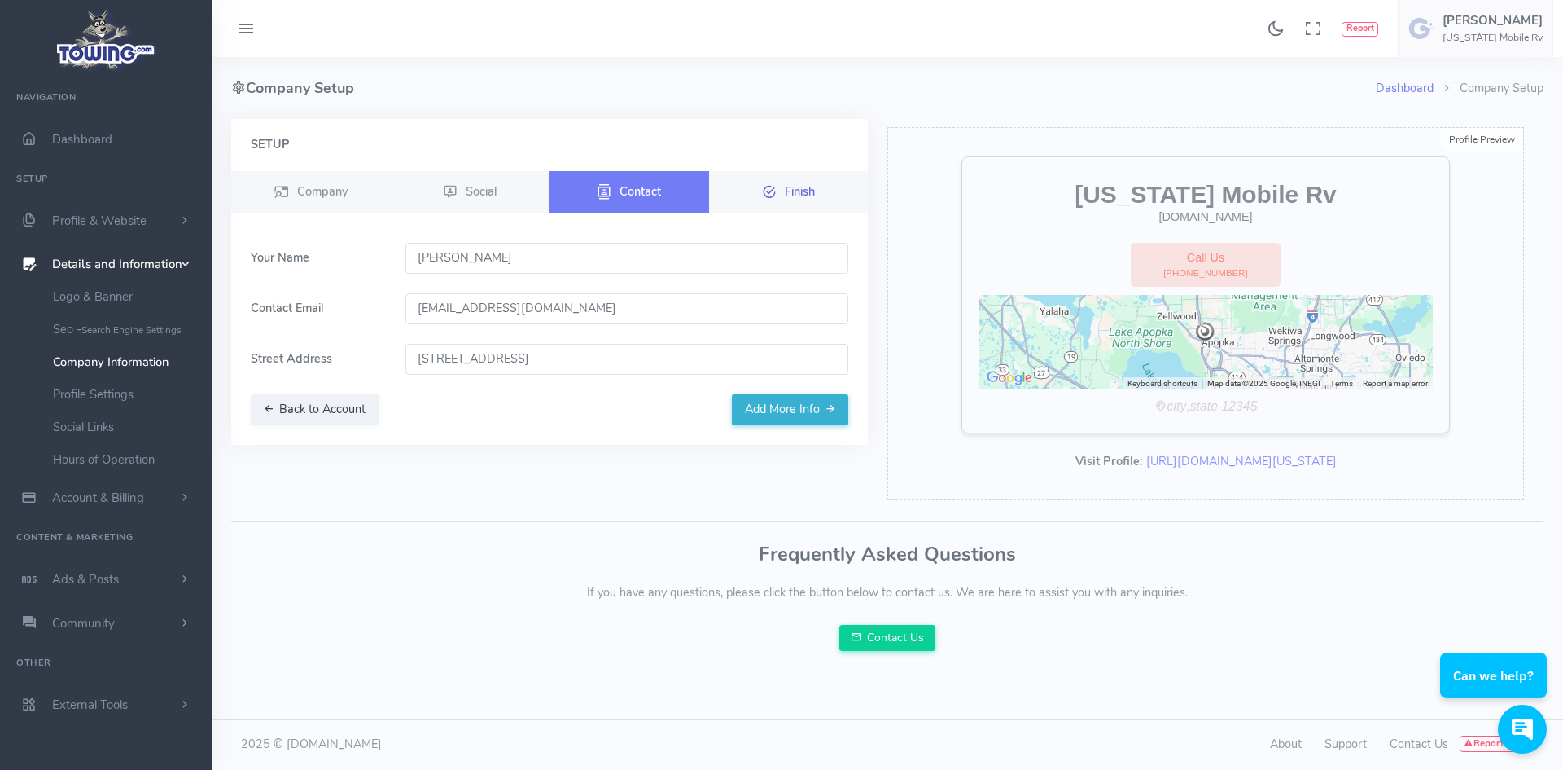
click at [792, 191] on span "Finish" at bounding box center [800, 190] width 30 height 16
click at [811, 403] on button "Add More Info" at bounding box center [790, 409] width 116 height 31
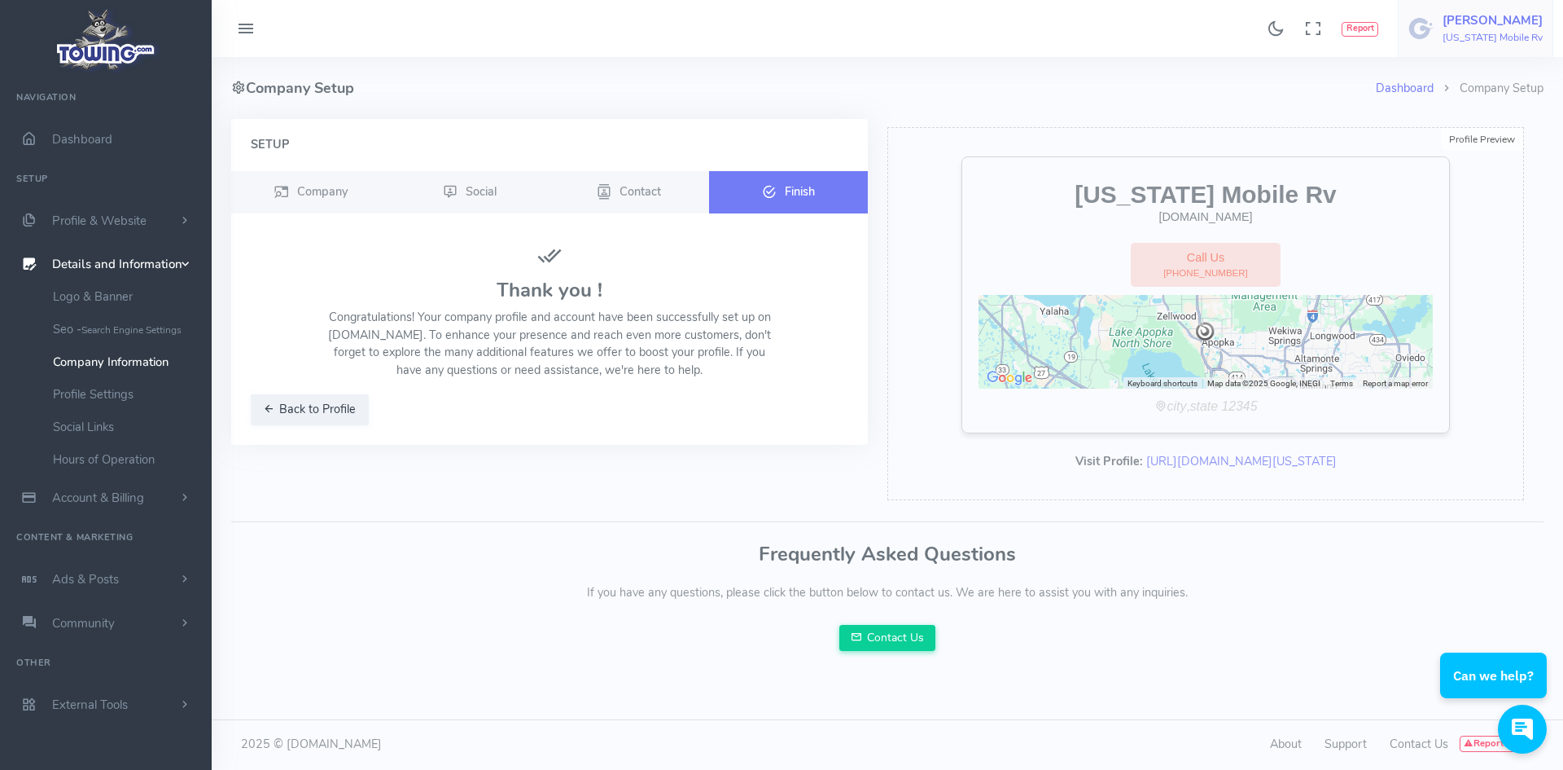
click at [1502, 33] on h6 "[US_STATE] Mobile Rv" at bounding box center [1493, 38] width 100 height 11
click at [1458, 151] on span "Logout" at bounding box center [1450, 155] width 37 height 16
